Goal: Information Seeking & Learning: Learn about a topic

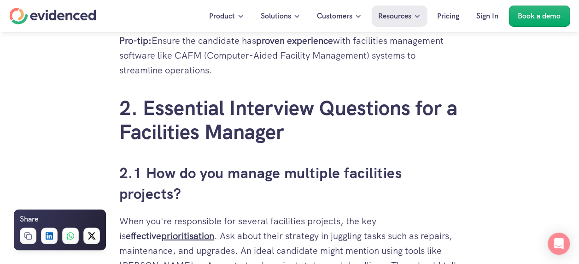
scroll to position [1475, 0]
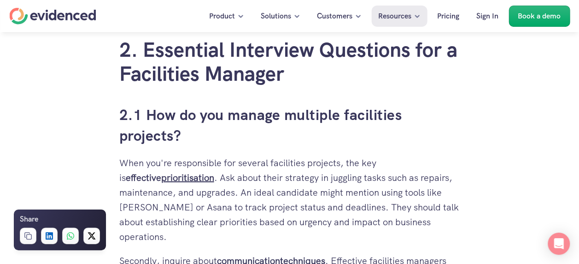
drag, startPoint x: 121, startPoint y: 109, endPoint x: 197, endPoint y: 142, distance: 82.5
click at [197, 142] on h3 "2.1 How do you manage multiple facilities projects?" at bounding box center [289, 125] width 341 height 41
copy h3 "2.1 How do you manage multiple facilities projects?"
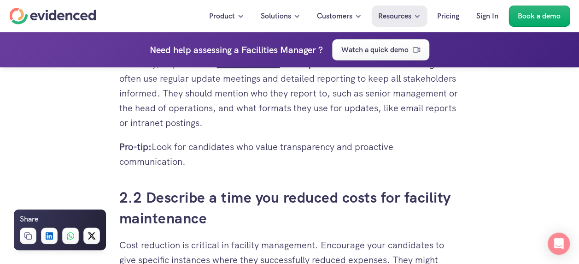
scroll to position [1659, 0]
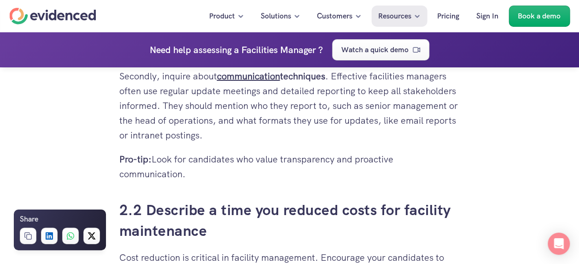
drag, startPoint x: 190, startPoint y: 159, endPoint x: 112, endPoint y: 142, distance: 80.3
copy p "Pro-tip: Look for candidates who value transparency and proactive communication."
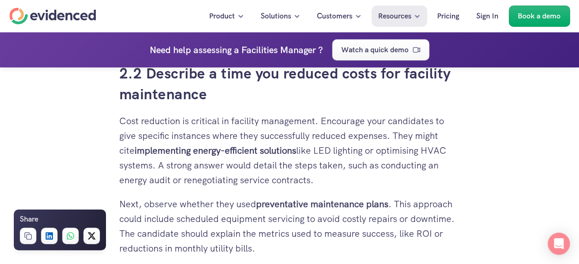
scroll to position [1751, 0]
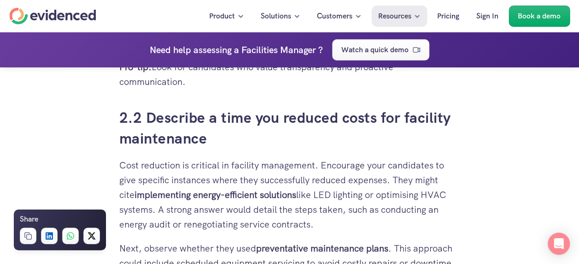
drag, startPoint x: 218, startPoint y: 125, endPoint x: 146, endPoint y: 104, distance: 75.5
click at [146, 107] on h3 "2.2 Describe a time you reduced costs for facility maintenance" at bounding box center [289, 127] width 341 height 41
copy h3 "Describe a time you reduced costs for facility maintenance"
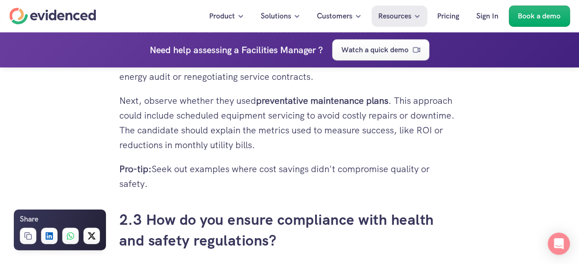
scroll to position [1890, 0]
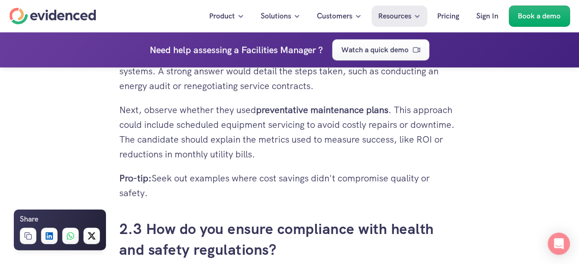
drag, startPoint x: 159, startPoint y: 178, endPoint x: 114, endPoint y: 168, distance: 46.6
copy p "Pro-tip: Seek out examples where cost savings didn't compromise quality or safe…"
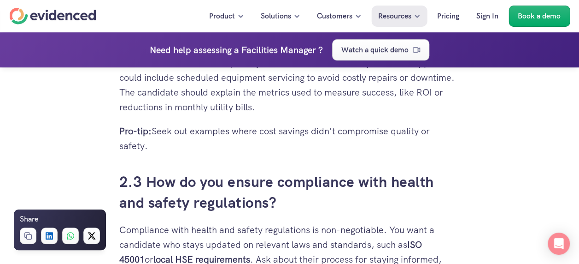
scroll to position [1982, 0]
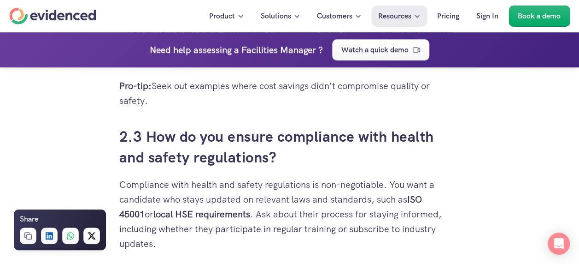
drag, startPoint x: 284, startPoint y: 150, endPoint x: 145, endPoint y: 128, distance: 140.9
click at [145, 128] on h3 "2.3 How do you ensure compliance with health and safety regulations?" at bounding box center [289, 146] width 341 height 41
copy h3 "How do you ensure compliance with health and safety regulations?"
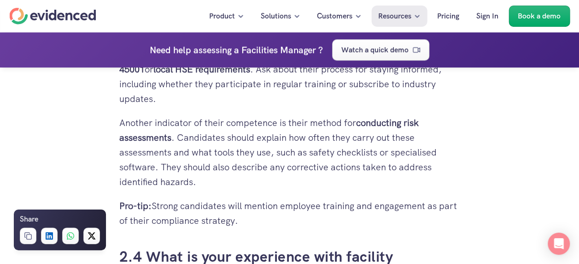
scroll to position [2166, 0]
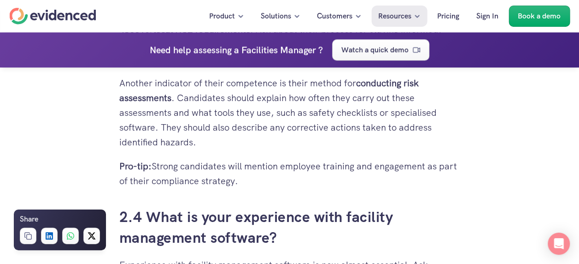
drag, startPoint x: 233, startPoint y: 171, endPoint x: 116, endPoint y: 153, distance: 118.5
click at [116, 153] on div "Are you hiring a Facilities Manager and want to ensure you get the perfect fit …" at bounding box center [289, 59] width 359 height 3964
copy p "Pro-tip: Strong candidates will mention employee training and engagement as par…"
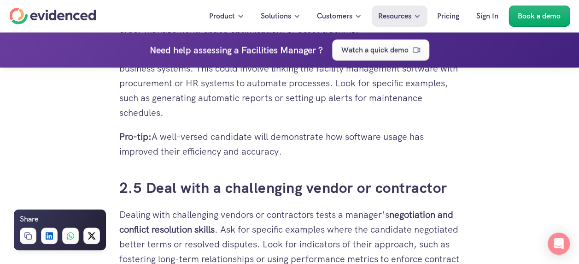
scroll to position [2443, 0]
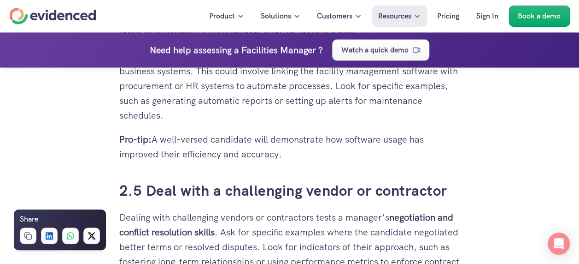
drag, startPoint x: 148, startPoint y: 171, endPoint x: 475, endPoint y: 185, distance: 327.5
click at [475, 185] on div "Are you hiring a Facilities Manager and want to ensure you get the perfect fit …" at bounding box center [289, 112] width 579 height 4622
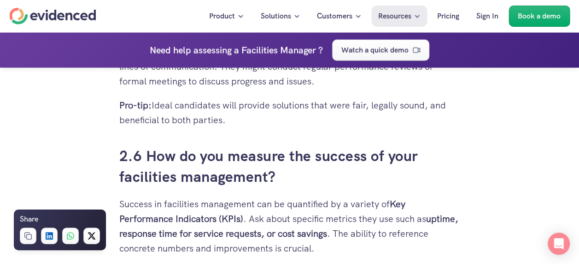
scroll to position [2673, 0]
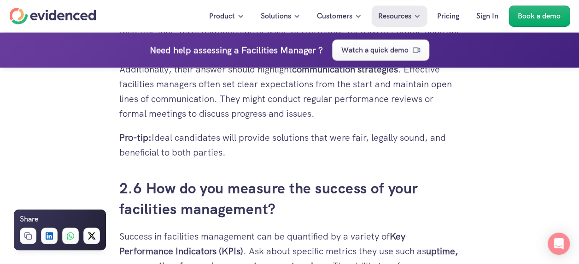
drag, startPoint x: 280, startPoint y: 200, endPoint x: 148, endPoint y: 173, distance: 134.8
click at [148, 178] on h3 "2.6 How do you measure the success of your facilities management?" at bounding box center [289, 198] width 341 height 41
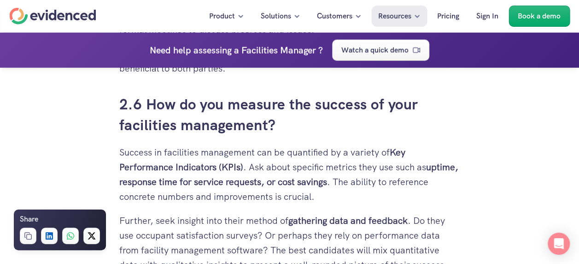
scroll to position [2765, 0]
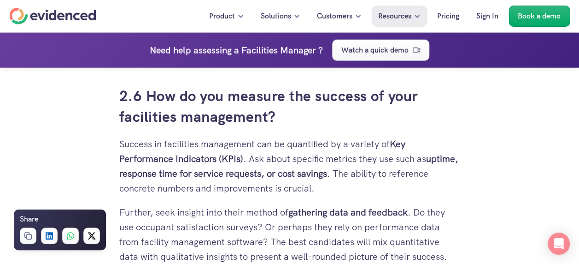
copy h3 "How do you measure the success of your facilities management?"
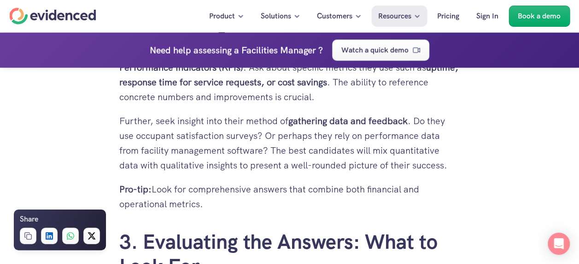
scroll to position [2857, 0]
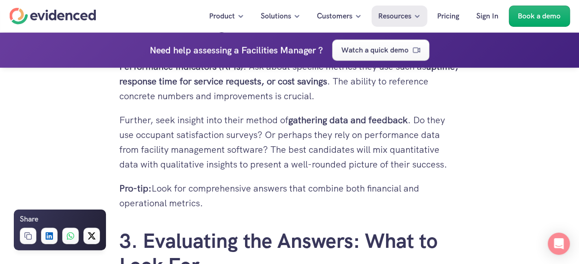
drag, startPoint x: 224, startPoint y: 195, endPoint x: 154, endPoint y: 179, distance: 72.3
click at [154, 181] on p "Pro-tip: Look for comprehensive answers that combine both financial and operati…" at bounding box center [289, 195] width 341 height 29
copy p "Look for comprehensive answers that combine both financial and operational metr…"
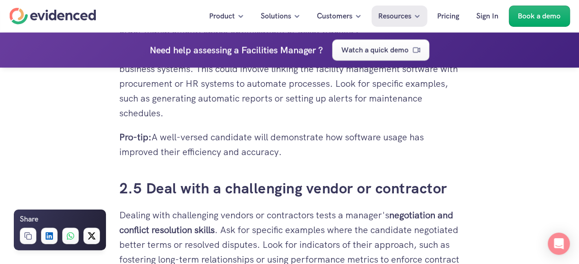
scroll to position [2396, 0]
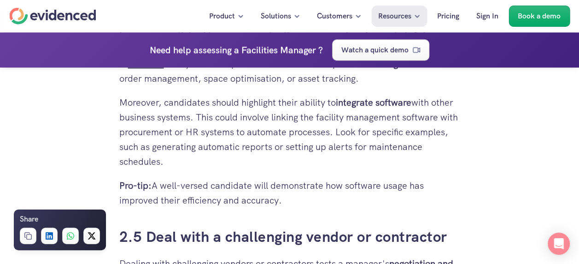
drag, startPoint x: 149, startPoint y: 221, endPoint x: 443, endPoint y: 219, distance: 294.0
click at [443, 226] on h3 "2.5 Deal with a challenging vendor or contractor" at bounding box center [289, 236] width 341 height 21
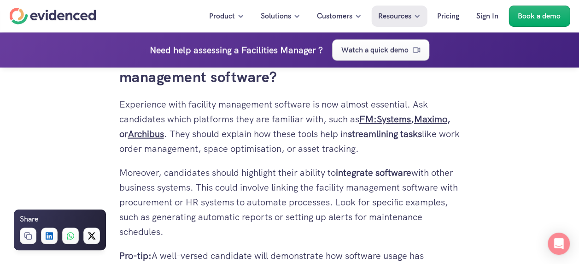
scroll to position [2535, 0]
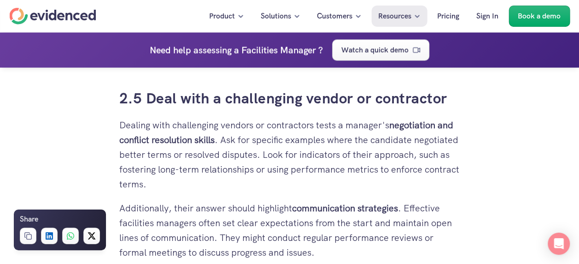
click at [268, 121] on p "Dealing with challenging vendors or contractors tests a manager's negotiation a…" at bounding box center [289, 154] width 341 height 74
drag, startPoint x: 448, startPoint y: 88, endPoint x: 148, endPoint y: 83, distance: 300.1
click at [148, 88] on h3 "2.5 Deal with a challenging vendor or contractor" at bounding box center [289, 98] width 341 height 21
copy h3 "Deal with a challenging vendor or contractor"
